Goal: Transaction & Acquisition: Purchase product/service

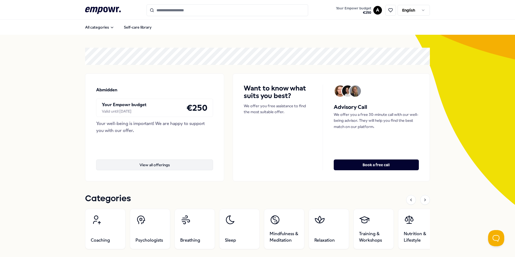
click at [164, 162] on button "View all offerings" at bounding box center [154, 164] width 117 height 11
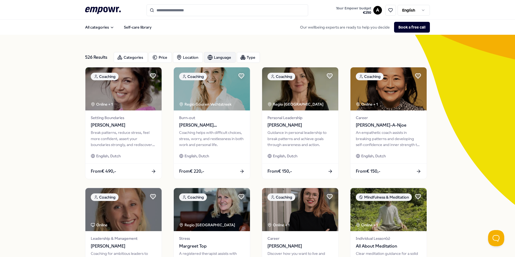
click at [222, 57] on div "Language" at bounding box center [220, 57] width 32 height 11
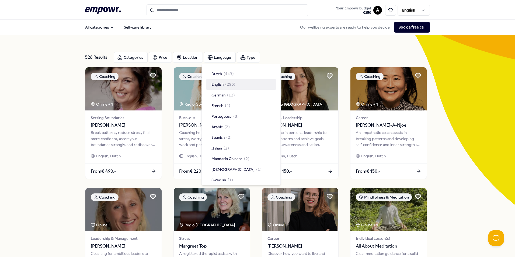
click at [224, 82] on div "English ( 296 )" at bounding box center [223, 84] width 24 height 6
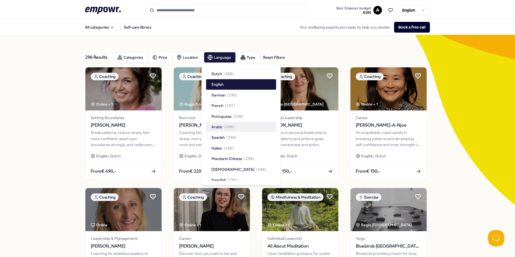
click at [225, 129] on span "( 296 )" at bounding box center [229, 127] width 10 height 6
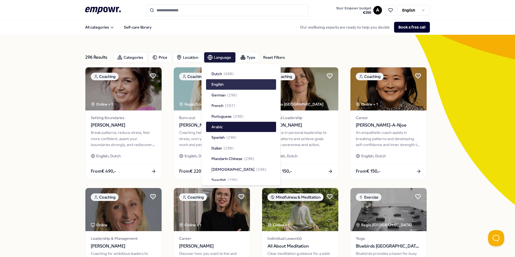
click at [224, 84] on div "English" at bounding box center [241, 84] width 70 height 10
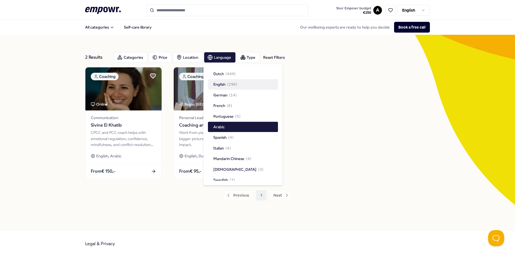
click at [52, 134] on div "2 Results Reset Filters Categories Price Location Language Type Reset Filters C…" at bounding box center [257, 132] width 515 height 195
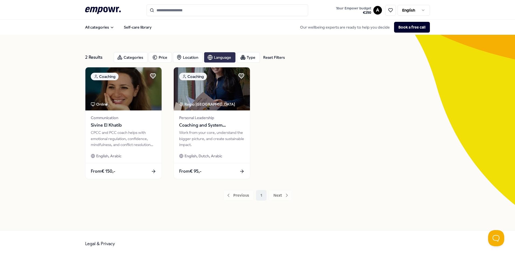
click at [215, 55] on div "Language" at bounding box center [220, 57] width 32 height 11
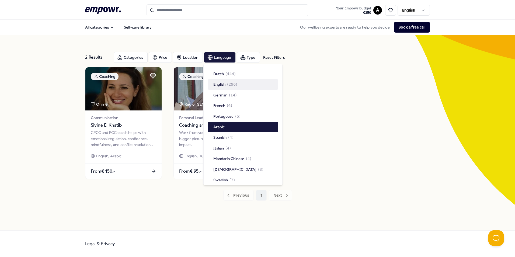
click at [227, 82] on div "English ( 296 )" at bounding box center [225, 84] width 24 height 6
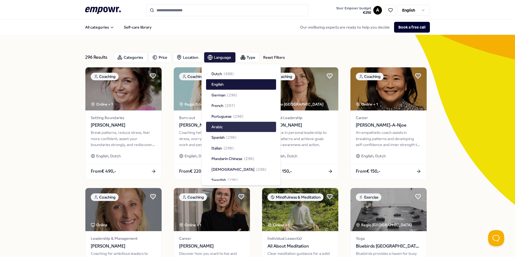
click at [227, 125] on div "Arabic" at bounding box center [241, 127] width 70 height 10
click at [52, 134] on div "296 Results Reset Filters Categories Price Location Language Type Reset Filters…" at bounding box center [257, 245] width 515 height 420
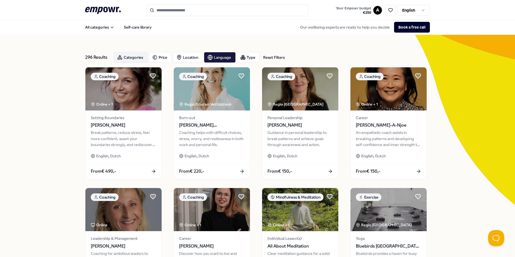
click at [138, 57] on div "Categories" at bounding box center [131, 57] width 34 height 11
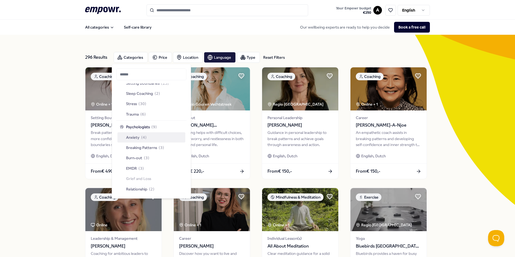
scroll to position [242, 0]
click at [147, 128] on div "Anxiety ( 4 )" at bounding box center [151, 129] width 68 height 10
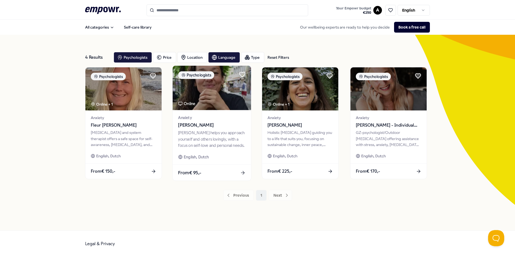
click at [216, 171] on div "From € 95,-" at bounding box center [212, 172] width 78 height 16
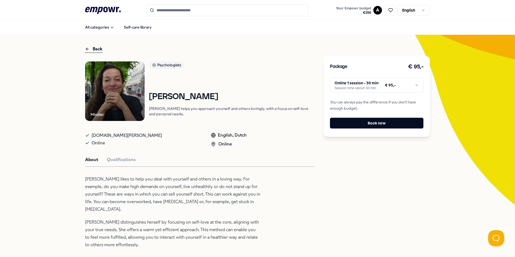
click at [406, 85] on html ".empowr-logo_svg__cls-1{fill:#03032f} Your Empowr budget € 250 A English All ca…" at bounding box center [257, 128] width 515 height 257
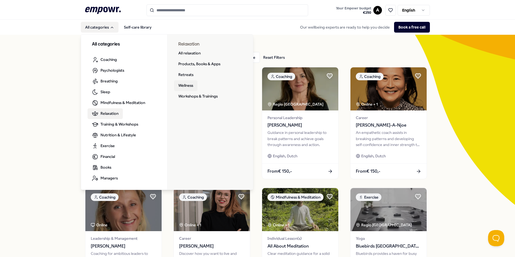
click at [186, 86] on link "Wellness" at bounding box center [185, 85] width 23 height 11
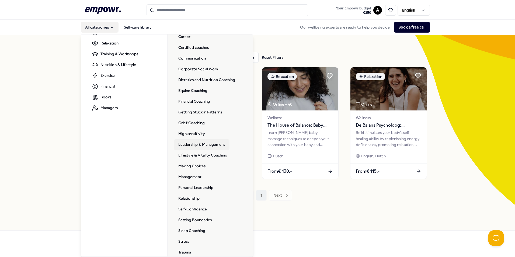
scroll to position [78, 0]
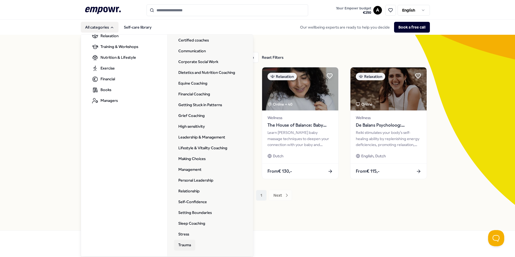
click at [185, 244] on link "Trauma" at bounding box center [184, 245] width 21 height 11
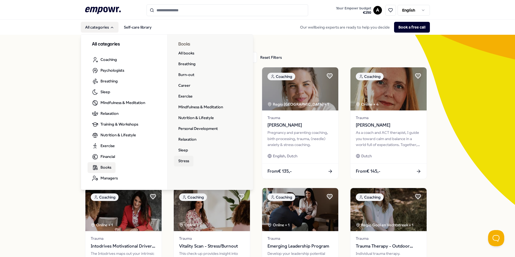
click at [186, 158] on link "Stress" at bounding box center [183, 161] width 19 height 11
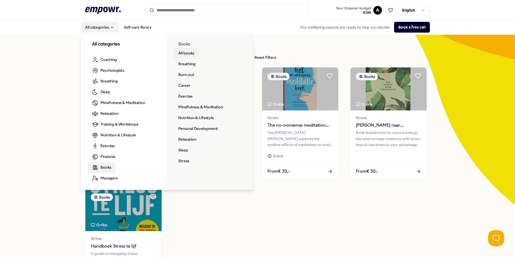
click at [186, 54] on link "All books" at bounding box center [186, 53] width 24 height 11
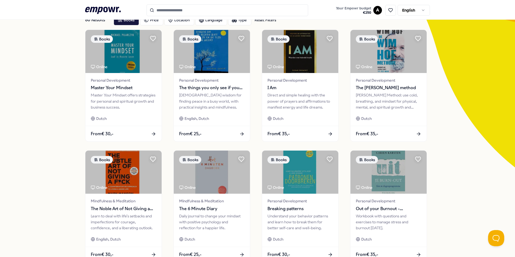
scroll to position [108, 0]
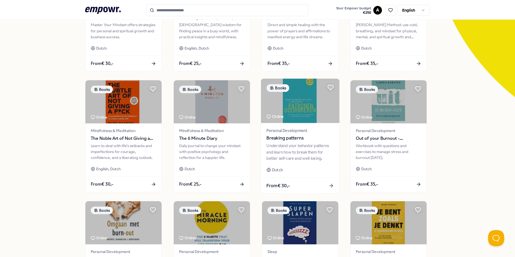
click at [285, 137] on span "Breaking patterns" at bounding box center [299, 138] width 67 height 7
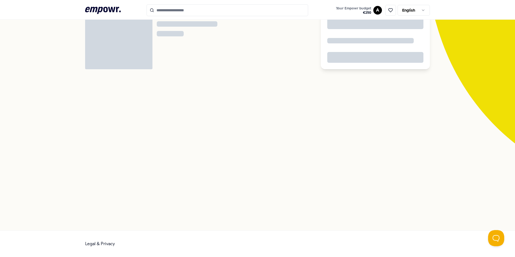
scroll to position [35, 0]
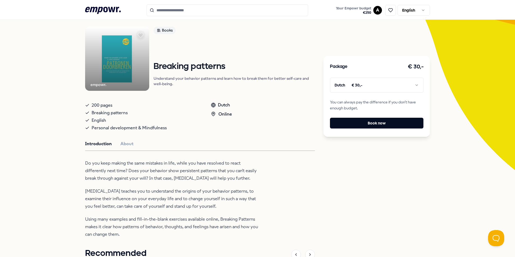
click at [114, 68] on img at bounding box center [117, 59] width 64 height 64
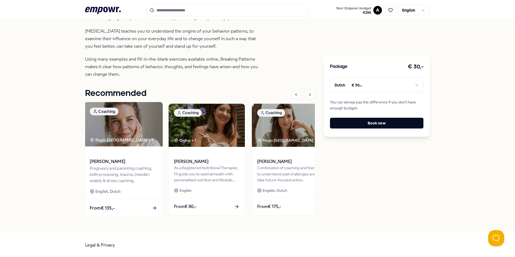
scroll to position [196, 0]
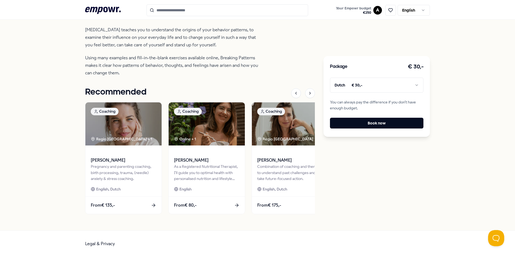
click at [414, 86] on html ".empowr-logo_svg__cls-1{fill:#03032f} Your Empowr budget € 250 A English All ca…" at bounding box center [257, 128] width 515 height 257
click at [375, 86] on html ".empowr-logo_svg__cls-1{fill:#03032f} Your Empowr budget € 250 A English All ca…" at bounding box center [257, 128] width 515 height 257
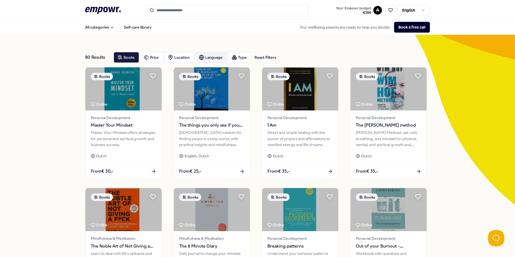
click at [201, 55] on icon "button" at bounding box center [201, 57] width 5 height 5
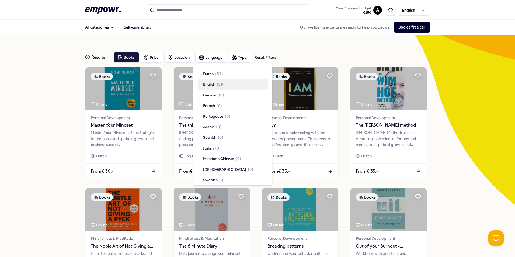
click at [223, 83] on span "( 29 )" at bounding box center [221, 84] width 8 height 6
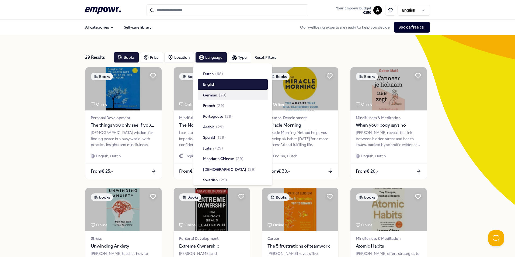
click at [43, 152] on div "29 Results Reset Filters Books Price Location Language Type Reset Filters Books…" at bounding box center [257, 245] width 515 height 420
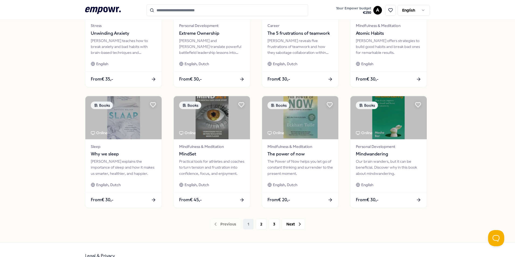
scroll to position [215, 0]
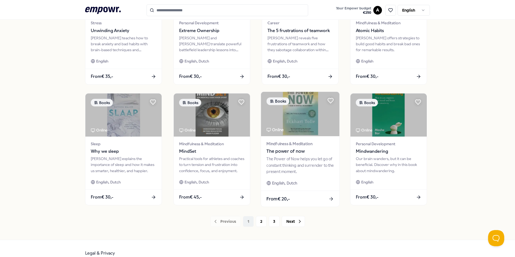
click at [291, 148] on span "The power of now" at bounding box center [299, 151] width 67 height 7
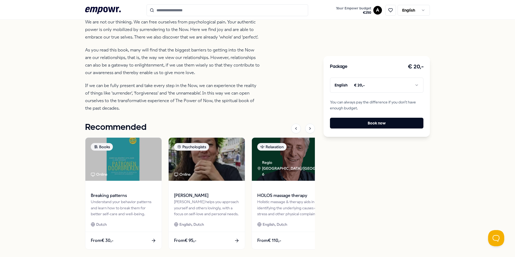
scroll to position [223, 0]
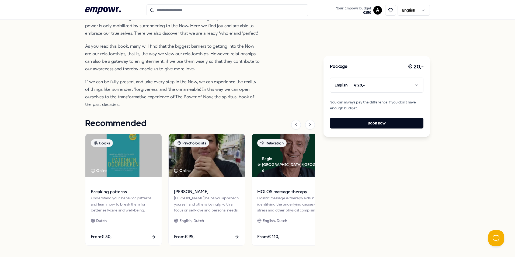
click at [360, 89] on html ".empowr-logo_svg__cls-1{fill:#03032f} Your Empowr budget € 250 A English All ca…" at bounding box center [257, 128] width 515 height 257
click at [360, 86] on html ".empowr-logo_svg__cls-1{fill:#03032f} Your Empowr budget € 250 A English All ca…" at bounding box center [257, 128] width 515 height 257
click at [373, 124] on button "Book now" at bounding box center [376, 123] width 93 height 11
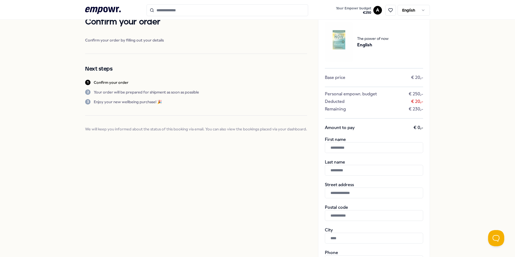
scroll to position [27, 0]
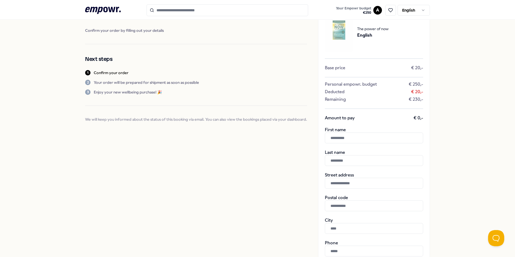
click at [361, 141] on input "text" at bounding box center [374, 137] width 98 height 11
type input "*"
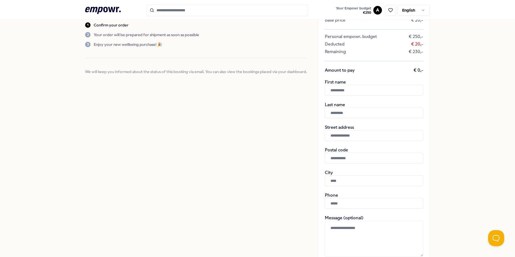
scroll to position [0, 0]
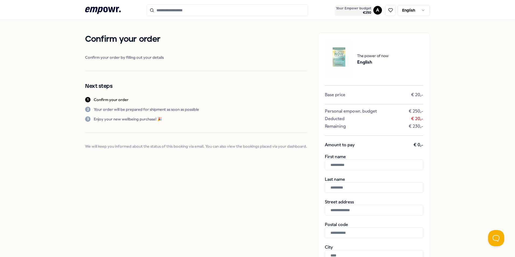
click at [367, 9] on span "Your Empowr budget" at bounding box center [353, 8] width 35 height 4
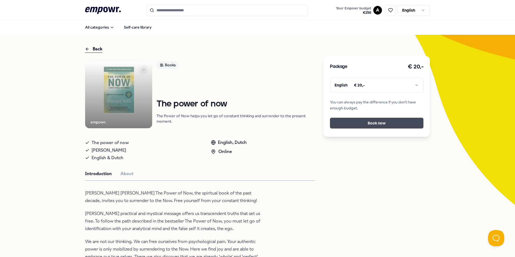
click at [403, 122] on button "Book now" at bounding box center [376, 123] width 93 height 11
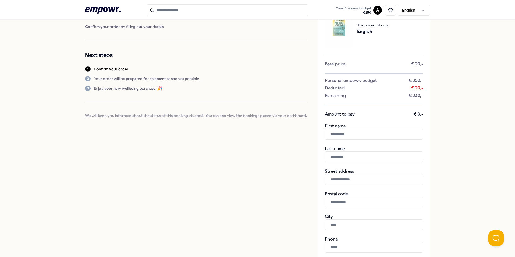
scroll to position [182, 0]
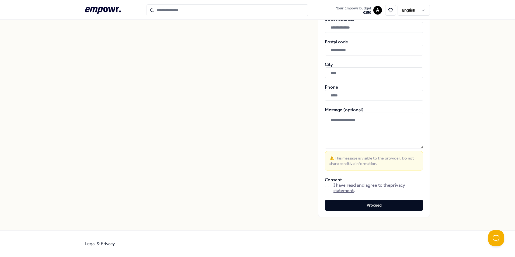
click at [327, 187] on button "button" at bounding box center [327, 188] width 4 height 4
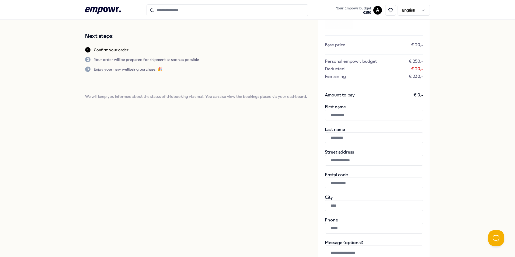
scroll to position [48, 0]
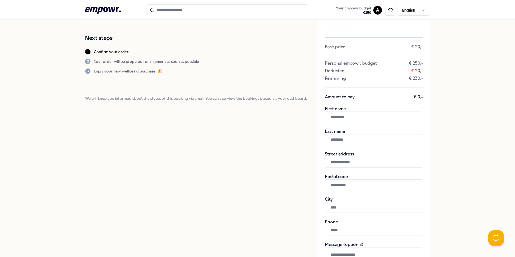
click at [354, 111] on input "text" at bounding box center [374, 116] width 98 height 11
type input "*****"
type input "******"
click at [335, 163] on input "text" at bounding box center [374, 162] width 98 height 11
click at [351, 160] on input "text" at bounding box center [374, 162] width 98 height 11
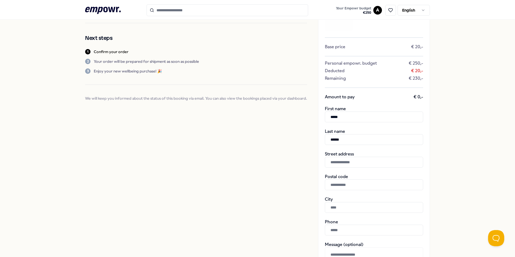
paste input "**********"
click at [350, 182] on input "text" at bounding box center [374, 184] width 98 height 11
click at [360, 164] on input "**********" at bounding box center [374, 162] width 98 height 11
type input "**********"
click at [359, 184] on input "text" at bounding box center [374, 184] width 98 height 11
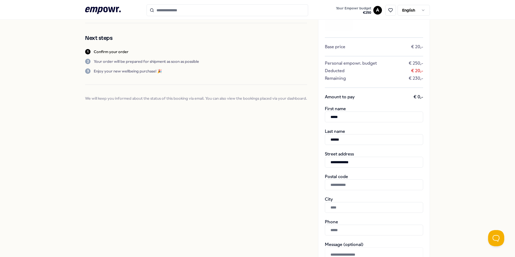
click at [360, 187] on input "text" at bounding box center [374, 184] width 98 height 11
type input "*******"
click at [387, 208] on input "text" at bounding box center [374, 207] width 98 height 11
type input "******"
click at [348, 230] on input "text" at bounding box center [374, 229] width 98 height 11
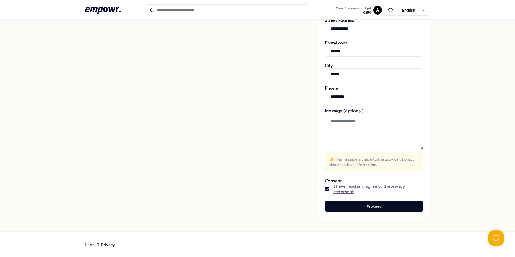
scroll to position [182, 0]
type input "**********"
click at [365, 206] on button "Proceed" at bounding box center [374, 205] width 98 height 11
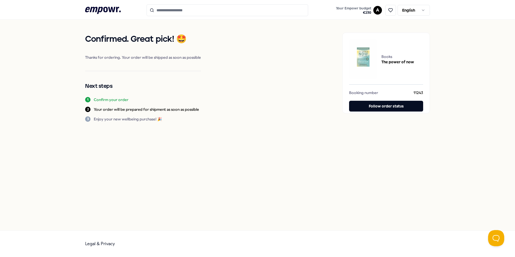
click at [178, 5] on input "Search for products, categories or subcategories" at bounding box center [226, 10] width 161 height 12
click at [124, 14] on div ".empowr-logo_svg__cls-1{fill:#03032f} Your Empowr budget € 230 A English" at bounding box center [257, 10] width 344 height 12
click at [117, 11] on icon at bounding box center [103, 10] width 36 height 7
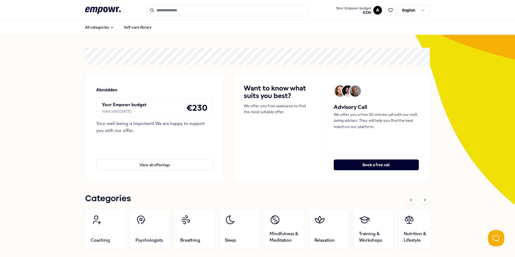
click at [94, 10] on icon at bounding box center [103, 10] width 36 height 7
click at [105, 25] on button "All categories" at bounding box center [100, 27] width 38 height 11
click at [107, 24] on button "All categories" at bounding box center [100, 27] width 38 height 11
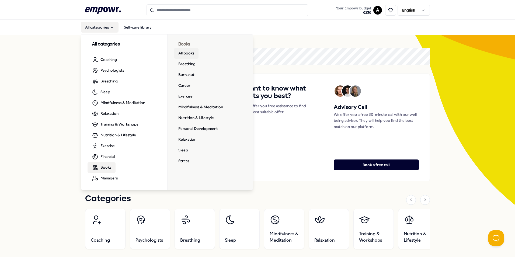
click at [178, 51] on link "All books" at bounding box center [186, 53] width 24 height 11
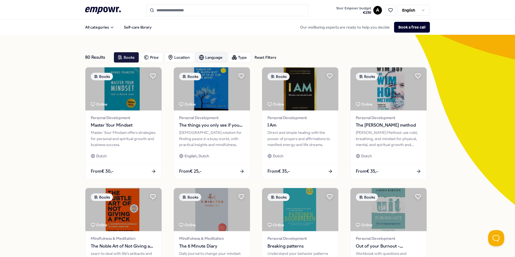
click at [210, 56] on div "Language" at bounding box center [211, 57] width 32 height 11
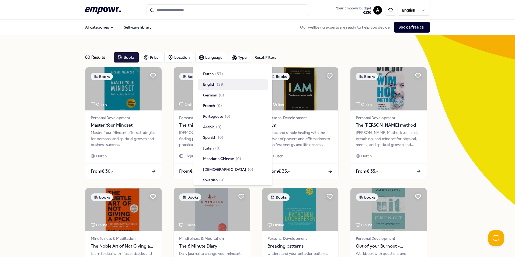
click at [220, 83] on span "( 29 )" at bounding box center [221, 84] width 8 height 6
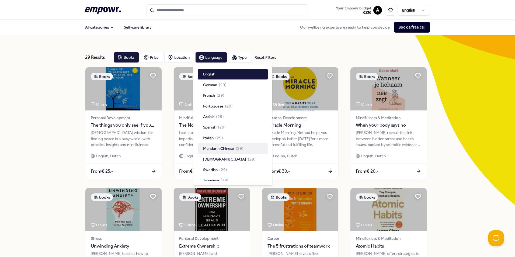
scroll to position [15, 0]
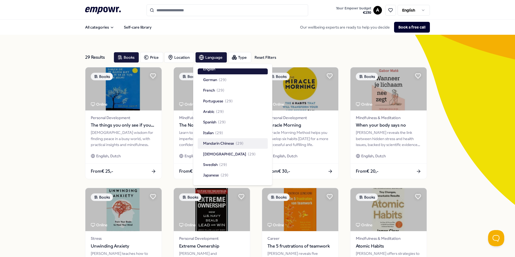
click at [447, 141] on div "29 Results Reset Filters Books Price Location Language Type Reset Filters Books…" at bounding box center [257, 245] width 515 height 420
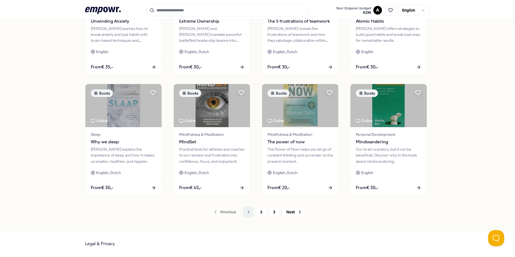
scroll to position [117, 0]
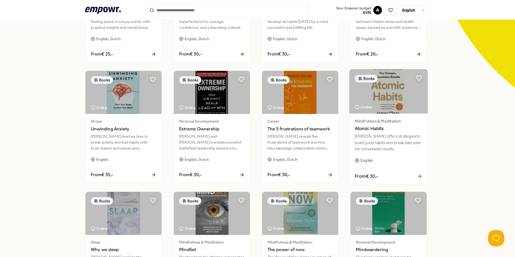
click at [412, 173] on div "From € 30,-" at bounding box center [388, 176] width 78 height 16
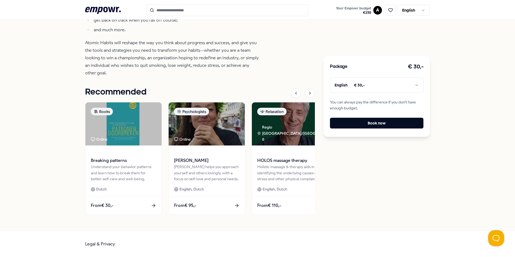
scroll to position [386, 0]
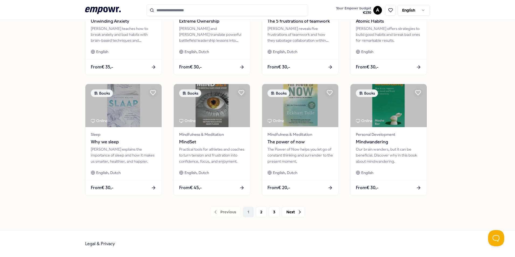
scroll to position [225, 0]
click at [258, 212] on button "2" at bounding box center [261, 211] width 11 height 11
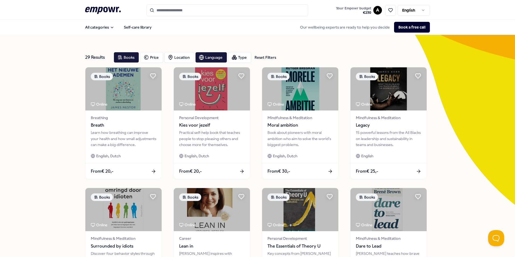
scroll to position [161, 0]
